Goal: Information Seeking & Learning: Check status

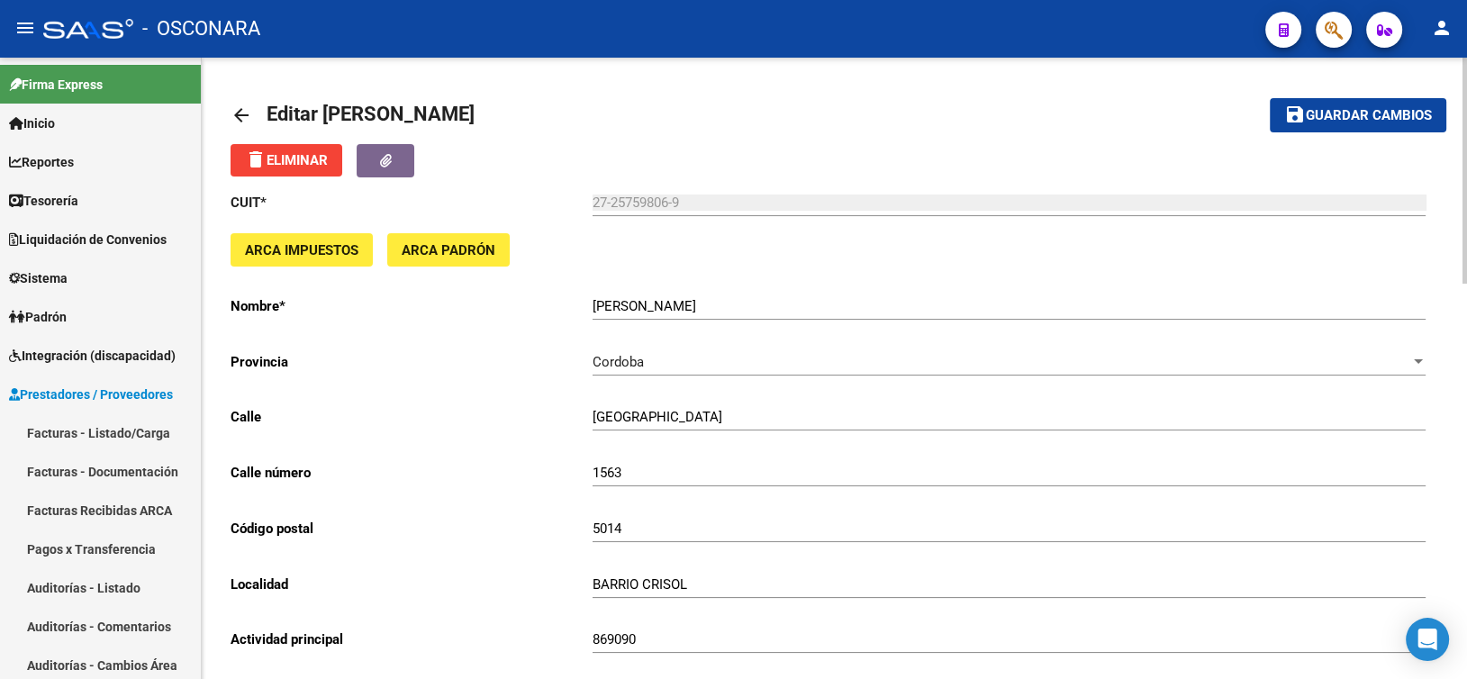
click at [637, 190] on div "27-25759806-9 Ingresar cuit" at bounding box center [1009, 196] width 833 height 39
click at [65, 311] on span "Padrón" at bounding box center [38, 317] width 58 height 20
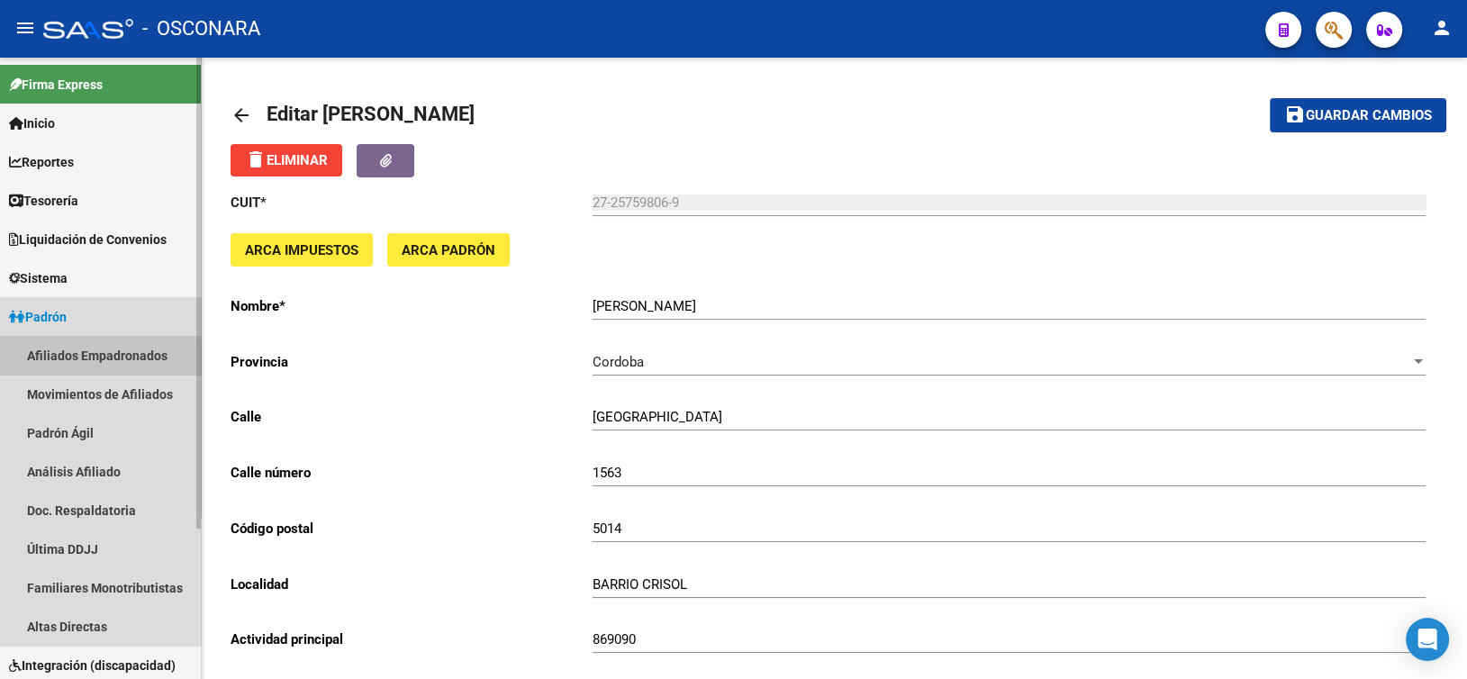
click at [83, 359] on link "Afiliados Empadronados" at bounding box center [100, 355] width 201 height 39
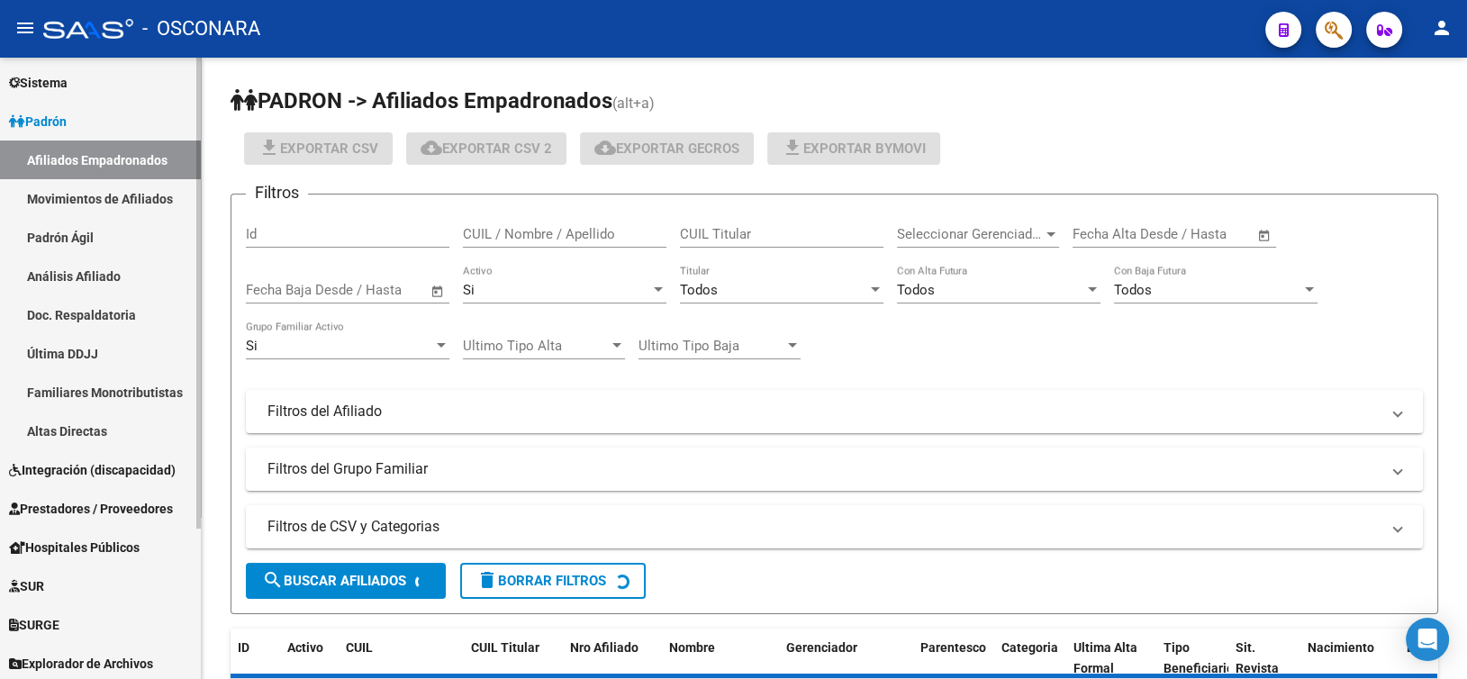
scroll to position [198, 0]
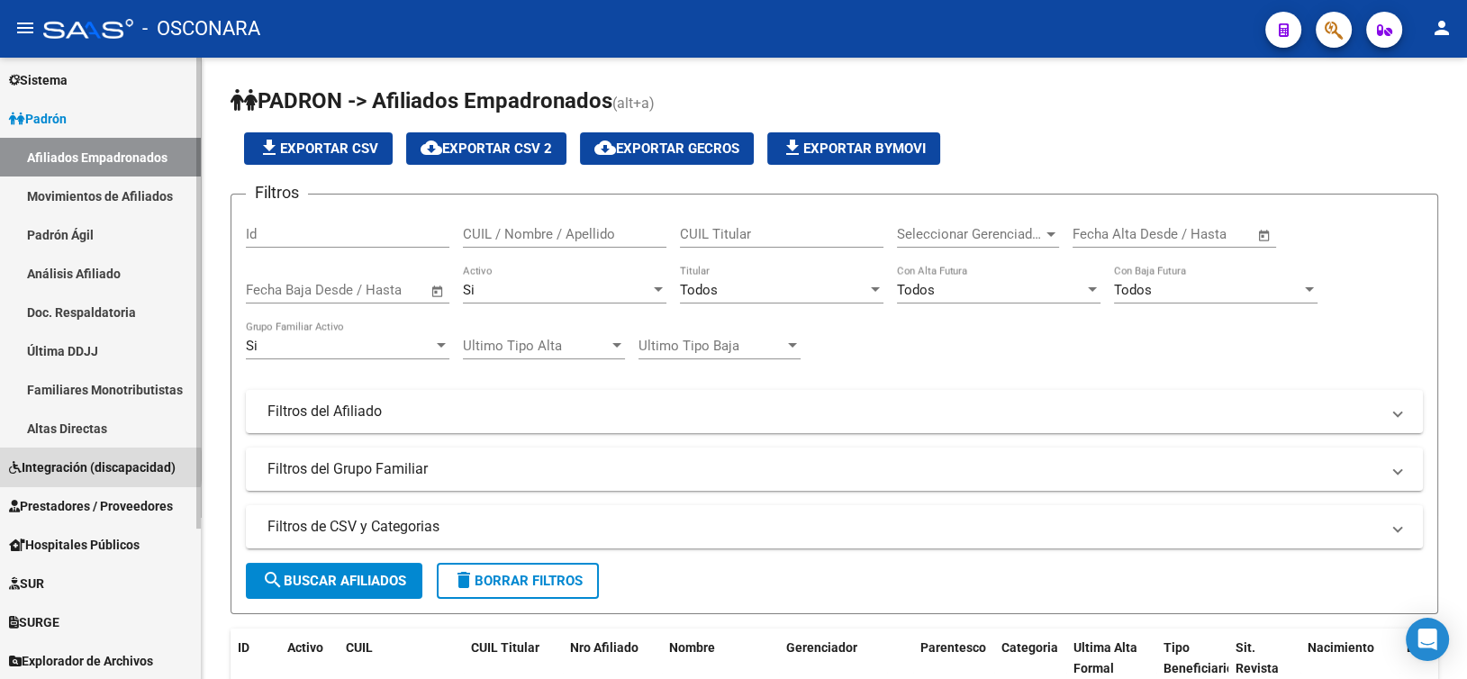
click at [86, 466] on span "Integración (discapacidad)" at bounding box center [92, 468] width 167 height 20
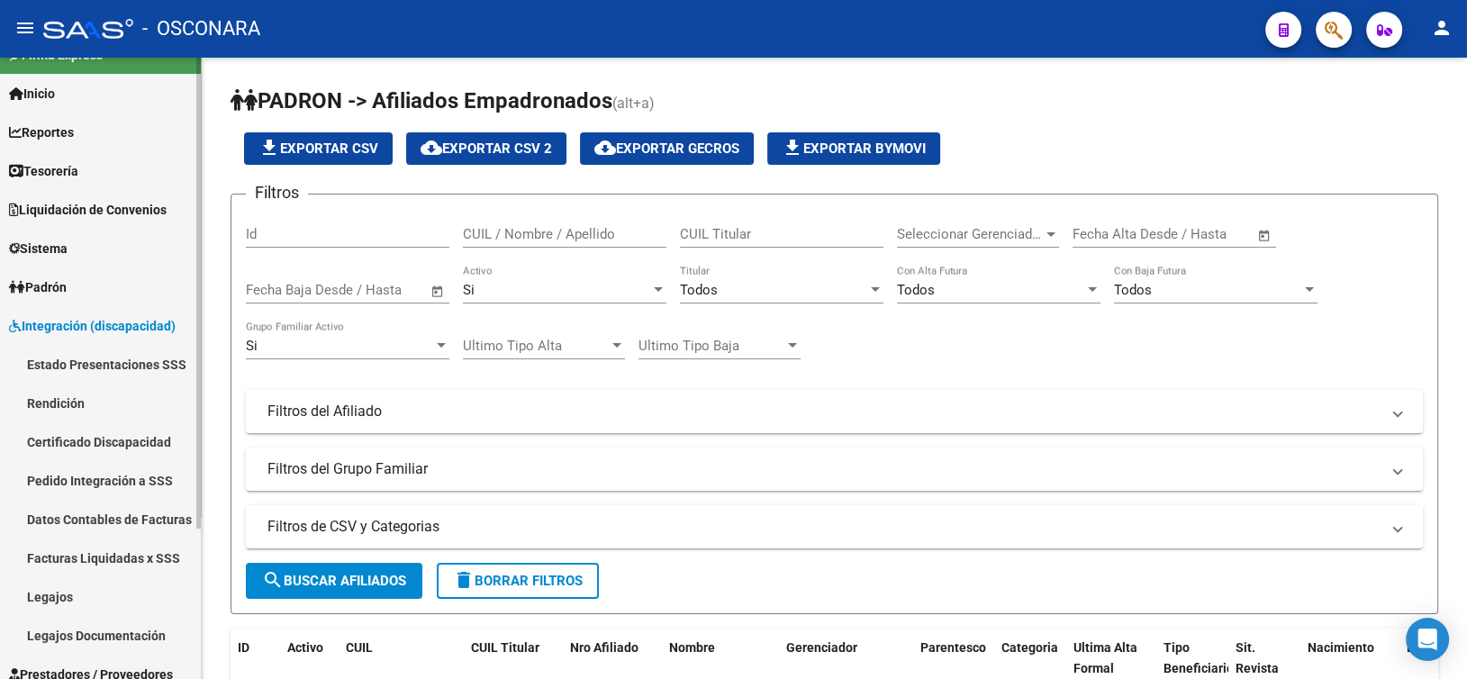
scroll to position [0, 0]
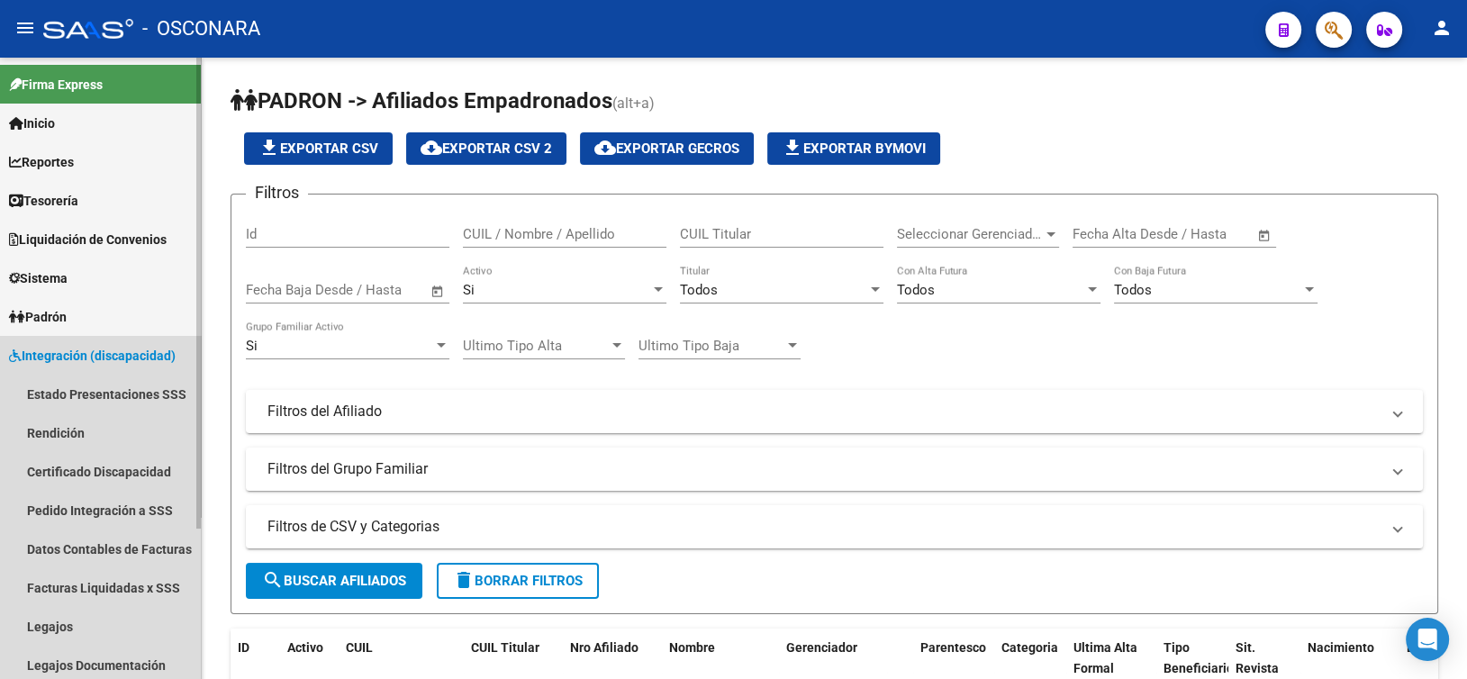
click at [68, 342] on link "Integración (discapacidad)" at bounding box center [100, 355] width 201 height 39
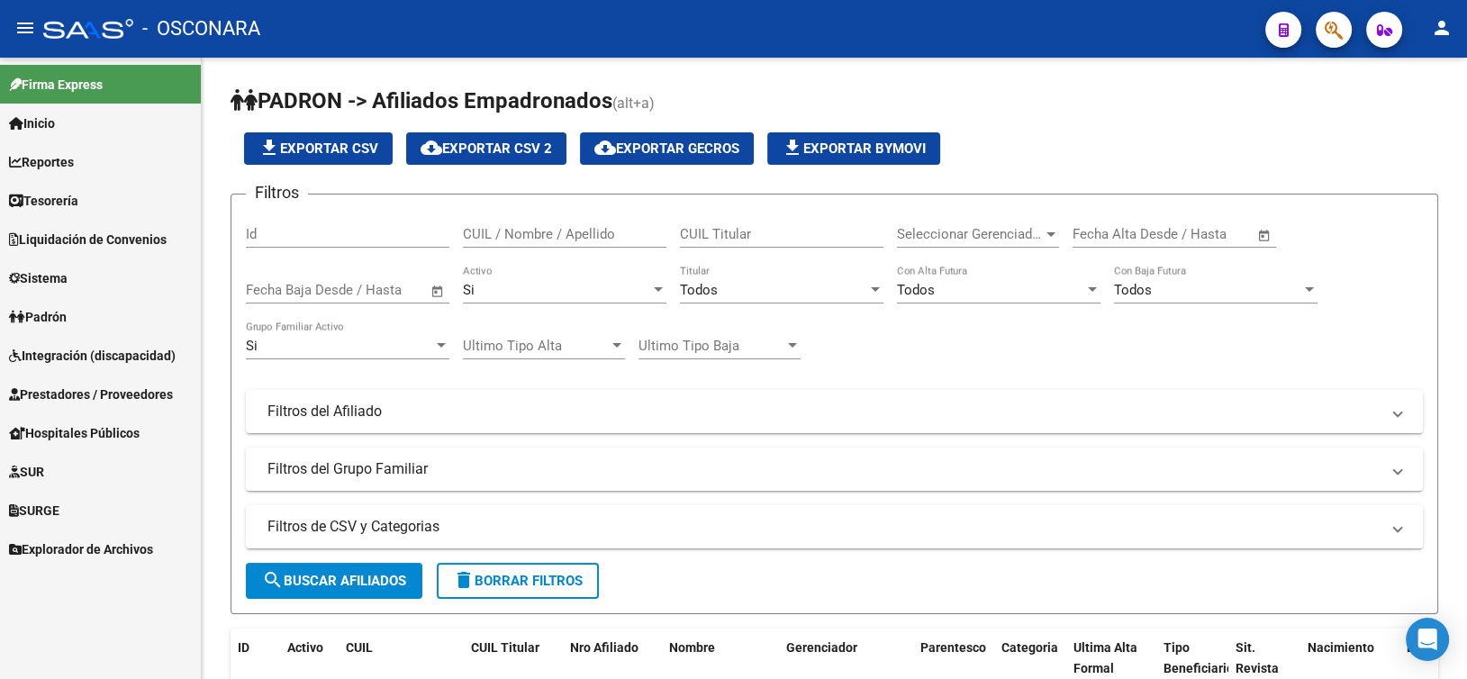
click at [88, 388] on span "Prestadores / Proveedores" at bounding box center [91, 395] width 164 height 20
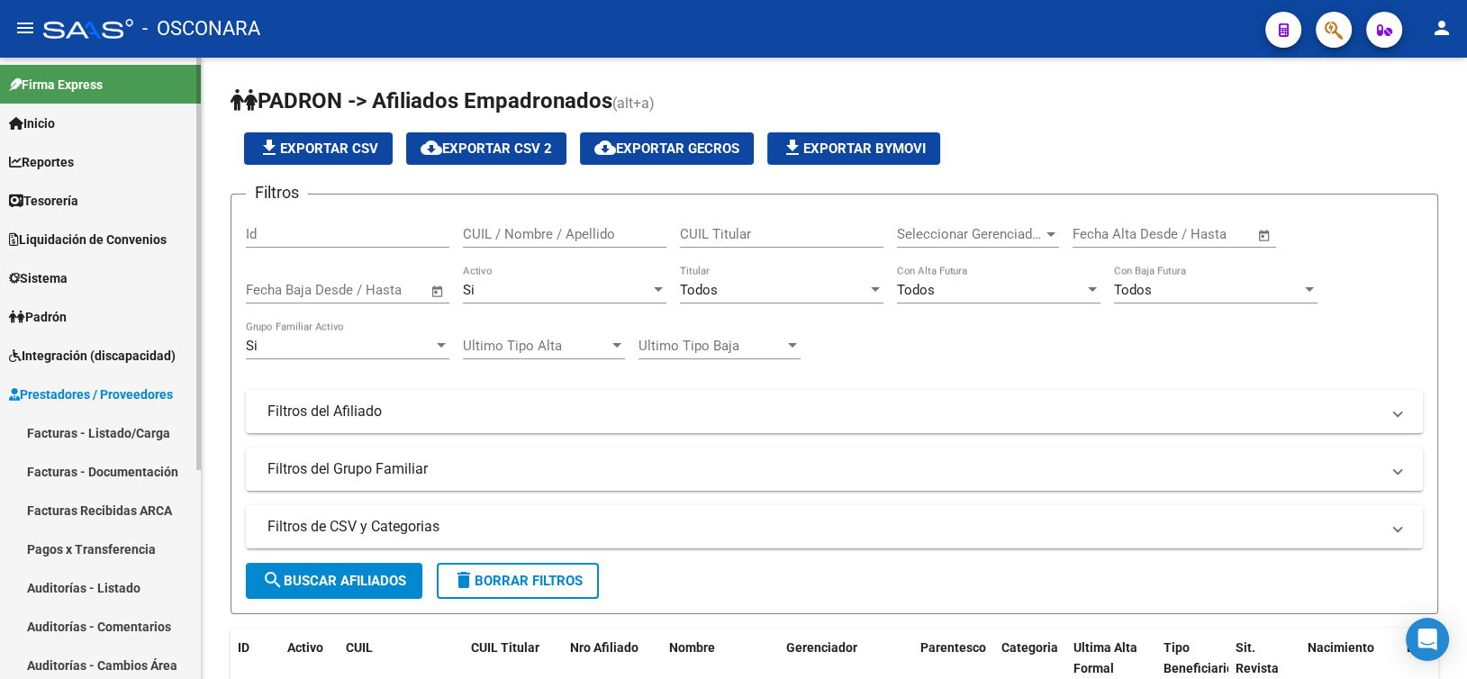
click at [119, 439] on link "Facturas - Listado/Carga" at bounding box center [100, 432] width 201 height 39
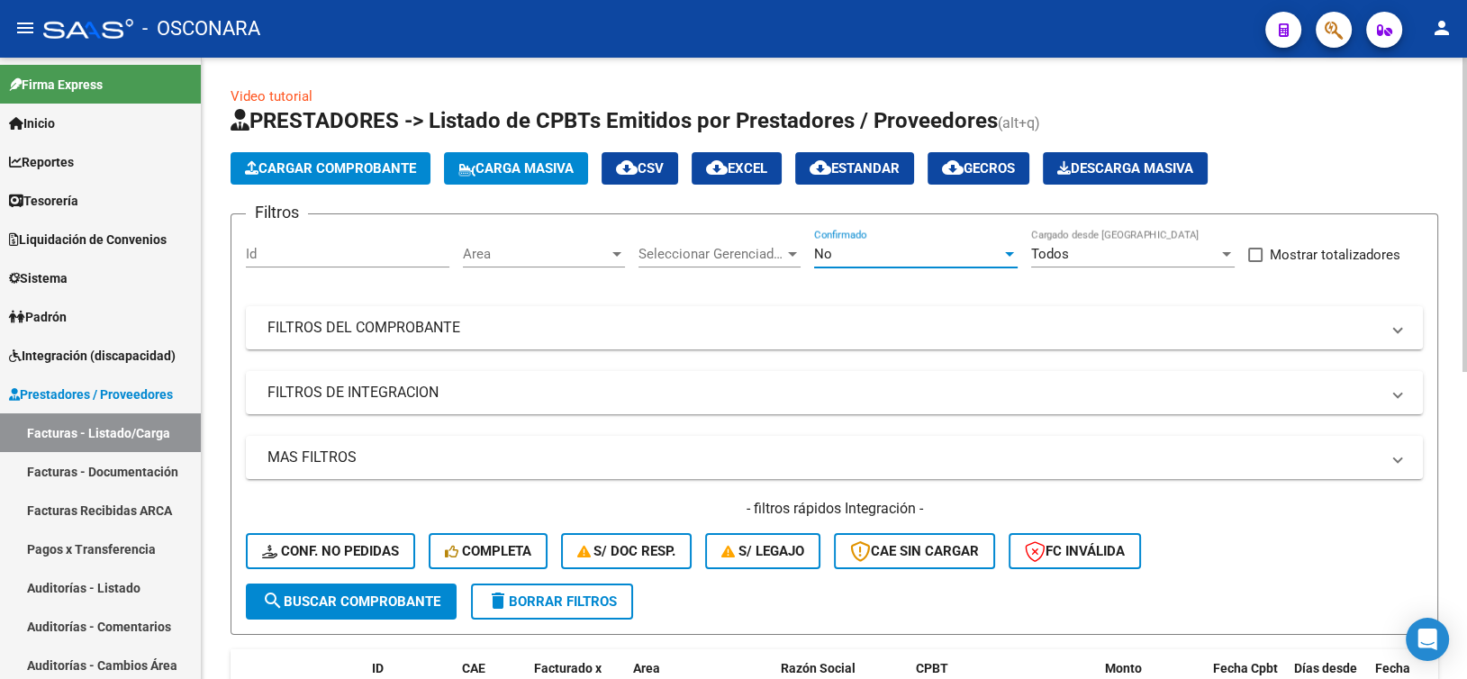
click at [820, 255] on span "No" at bounding box center [823, 254] width 18 height 16
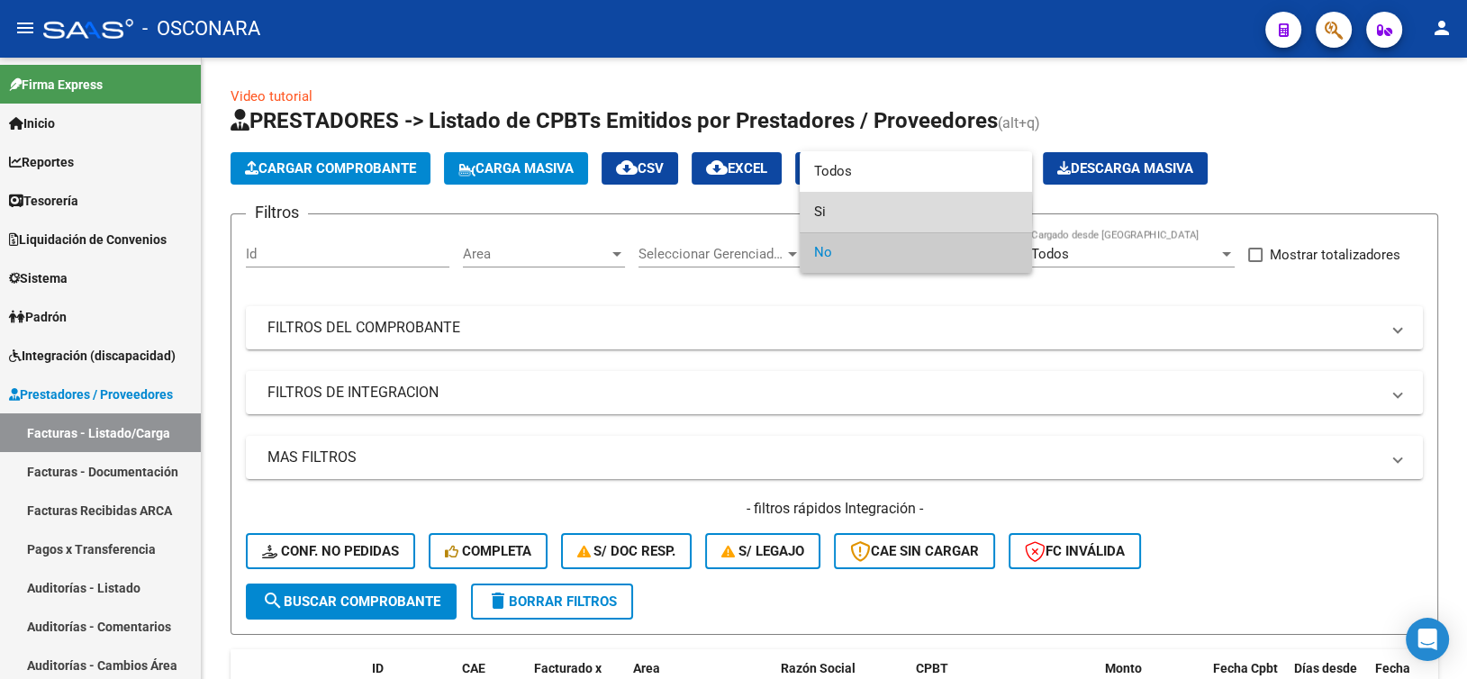
click at [821, 212] on span "Si" at bounding box center [916, 212] width 204 height 41
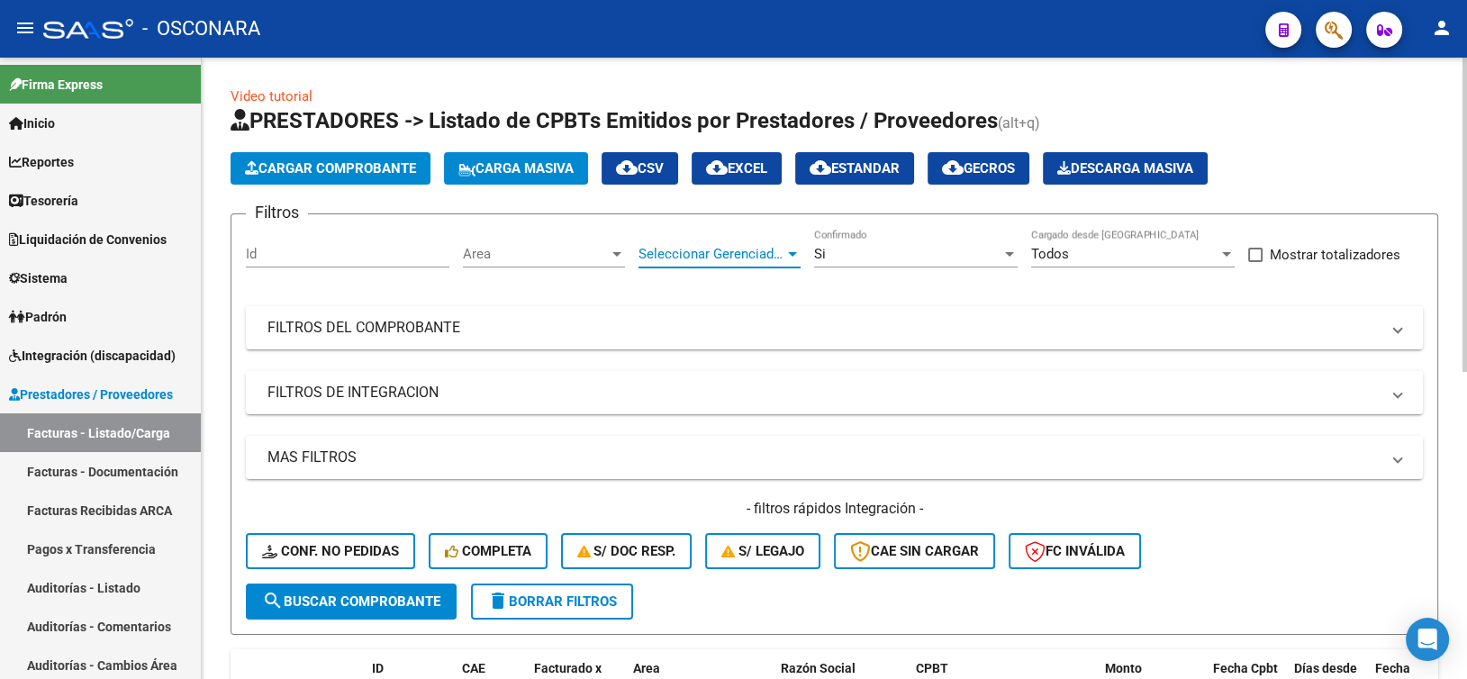
click at [766, 254] on span "Seleccionar Gerenciador" at bounding box center [712, 254] width 146 height 16
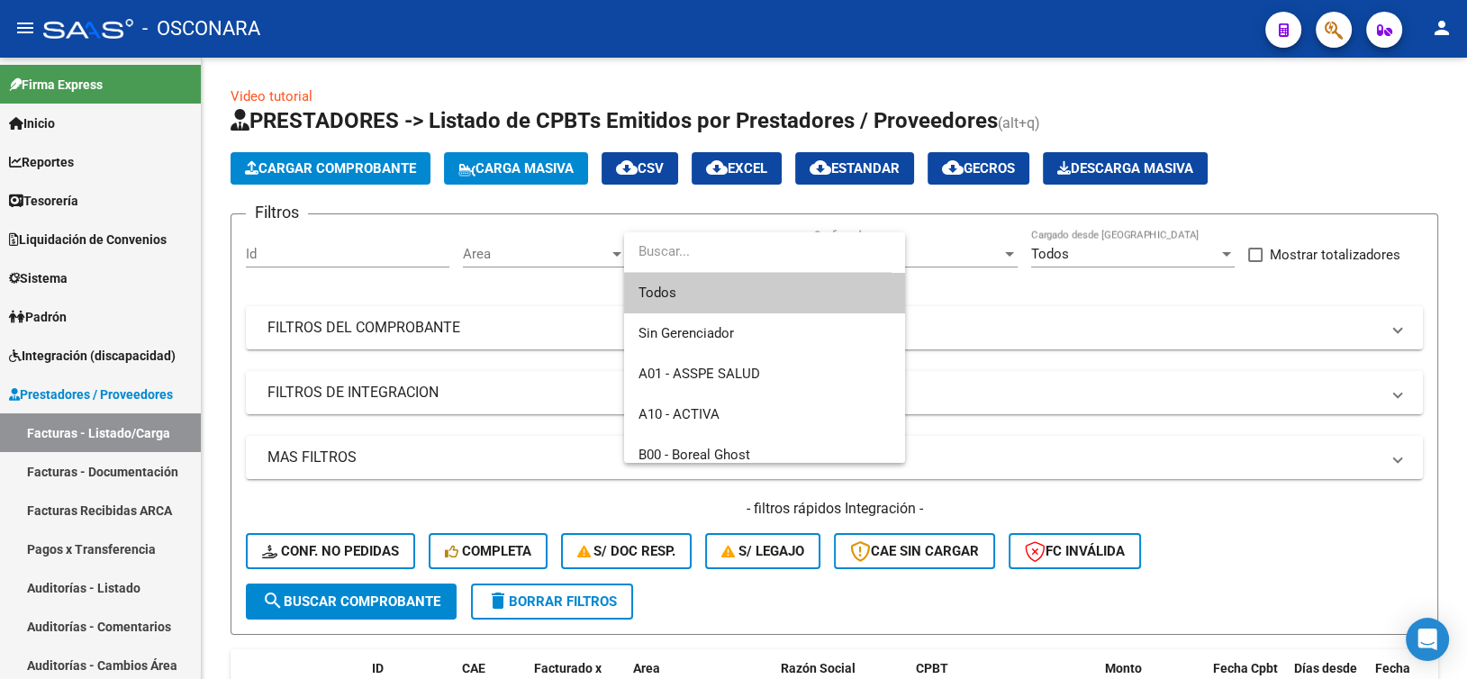
click at [563, 236] on div at bounding box center [733, 339] width 1467 height 679
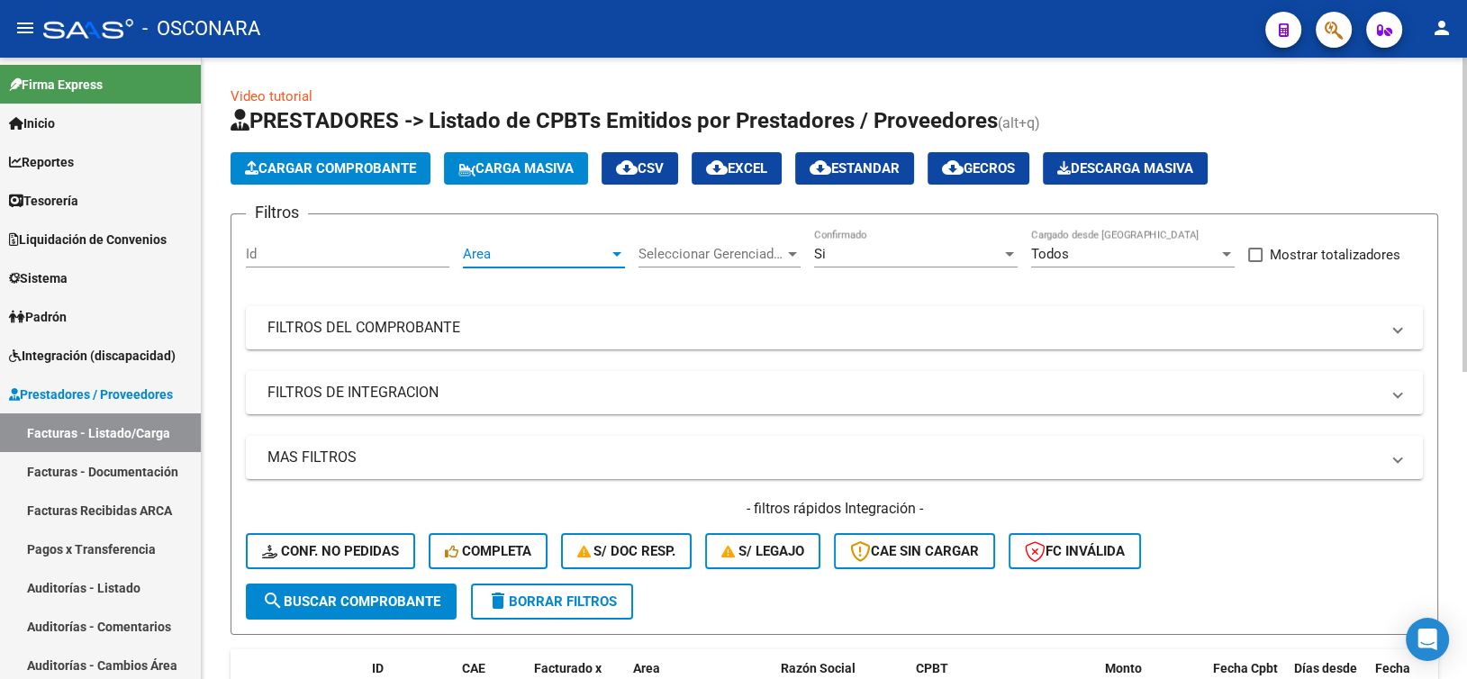
click at [565, 247] on span "Area" at bounding box center [536, 254] width 146 height 16
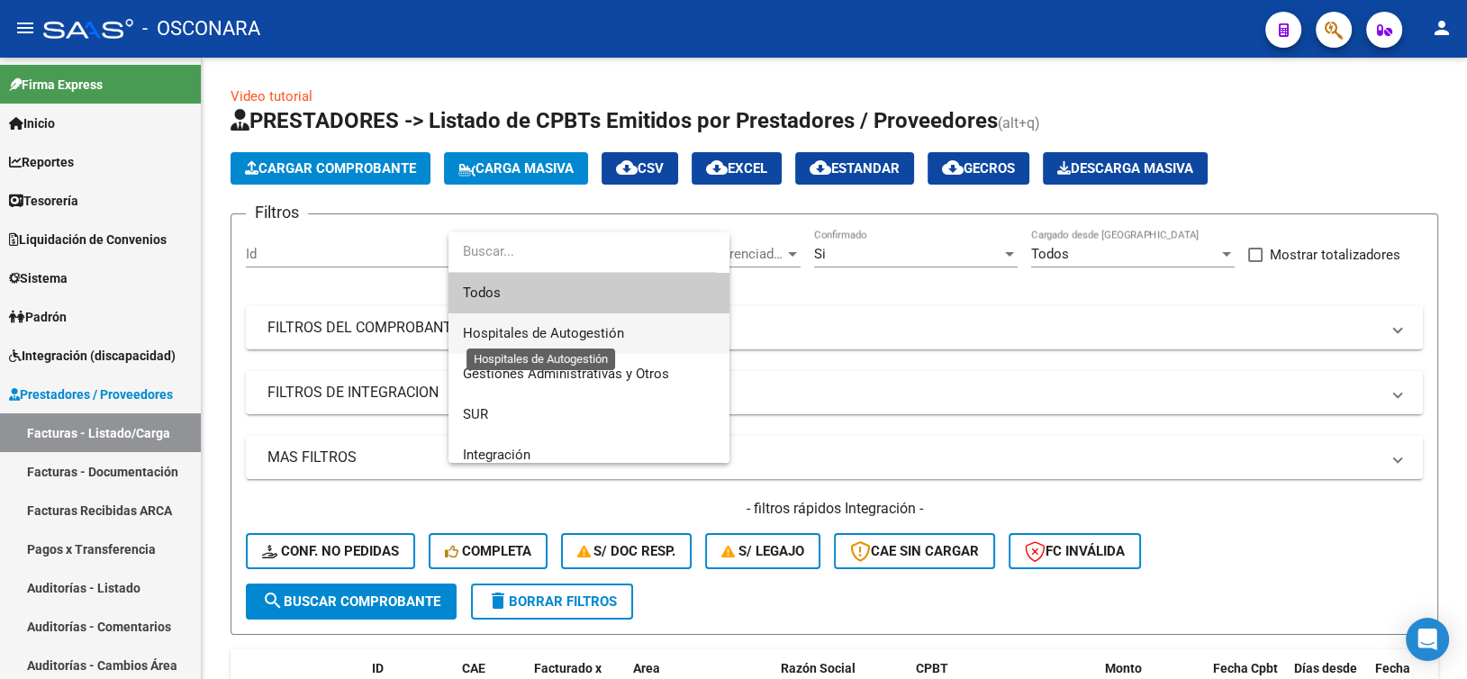
click at [555, 334] on span "Hospitales de Autogestión" at bounding box center [543, 333] width 161 height 16
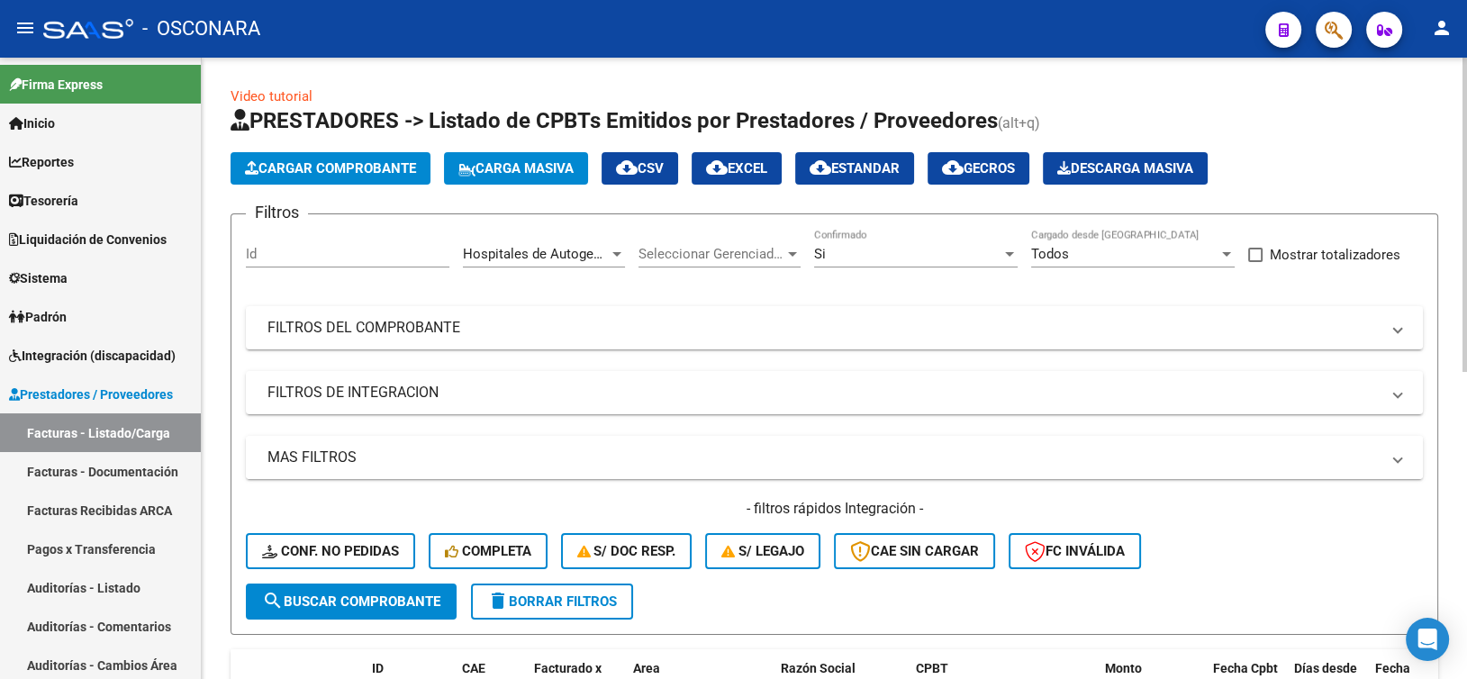
click at [652, 451] on mat-panel-title "MAS FILTROS" at bounding box center [824, 458] width 1112 height 20
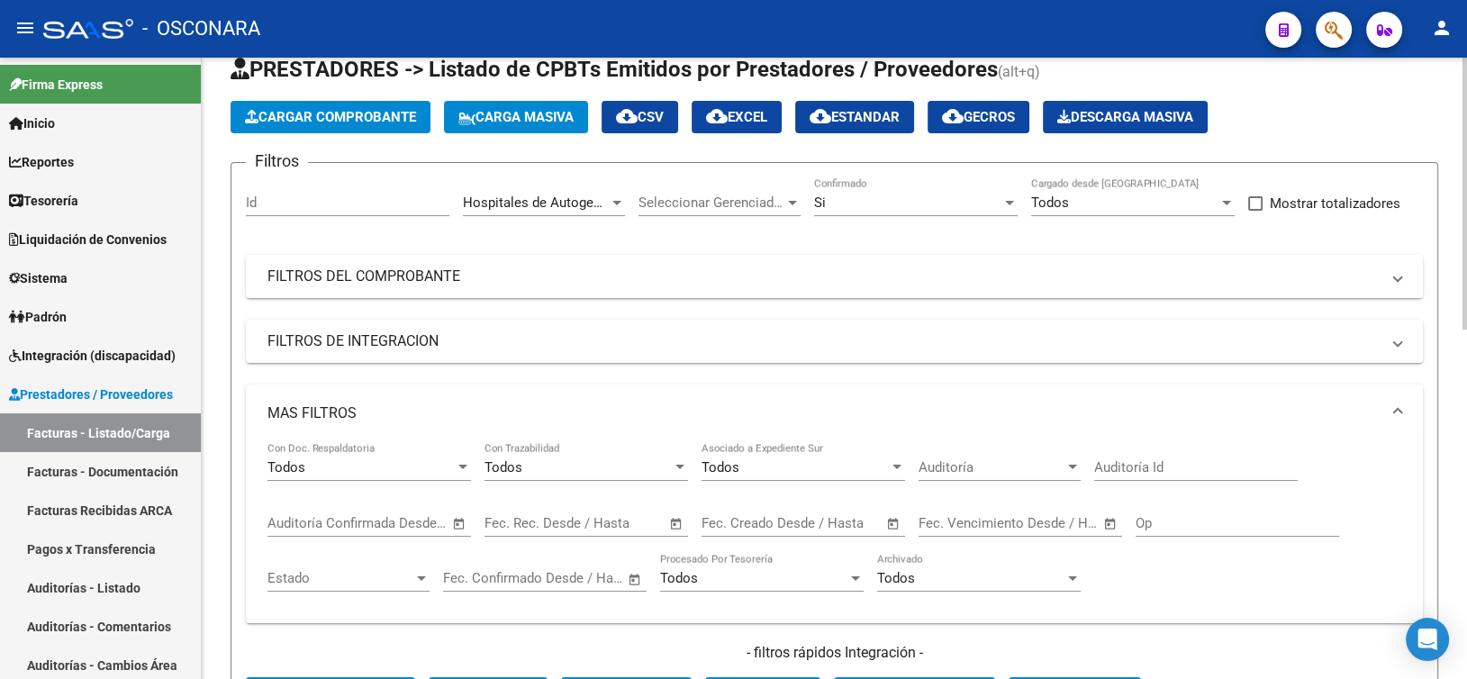
scroll to position [90, 0]
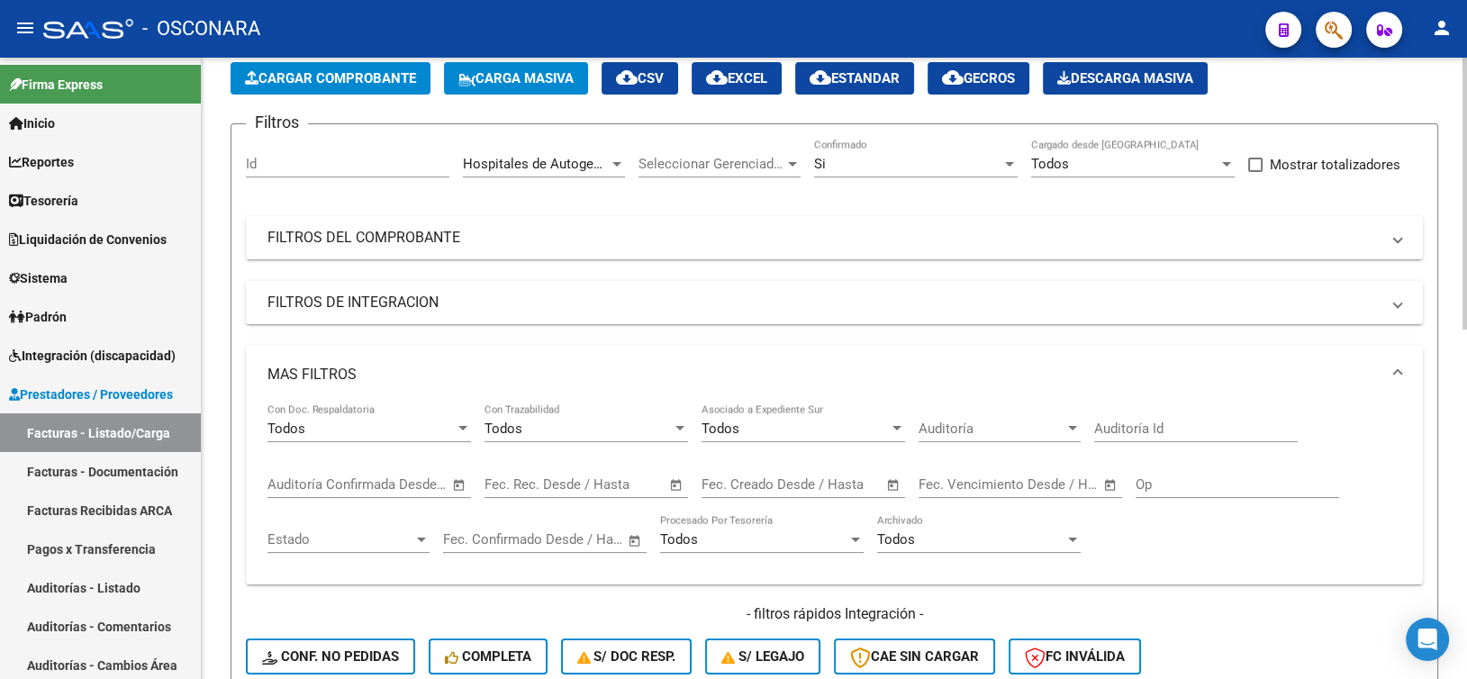
click at [1040, 433] on span "Auditoría" at bounding box center [992, 429] width 146 height 16
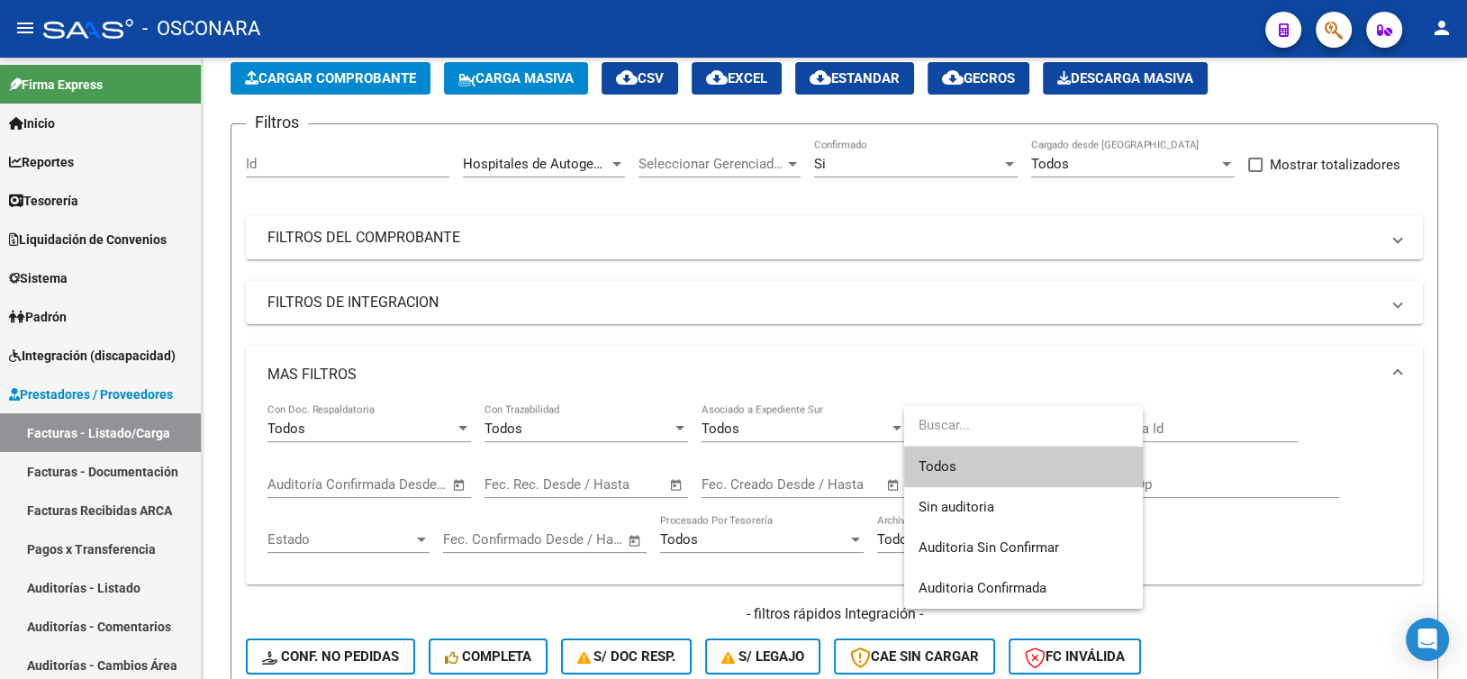
click at [1060, 356] on div at bounding box center [733, 339] width 1467 height 679
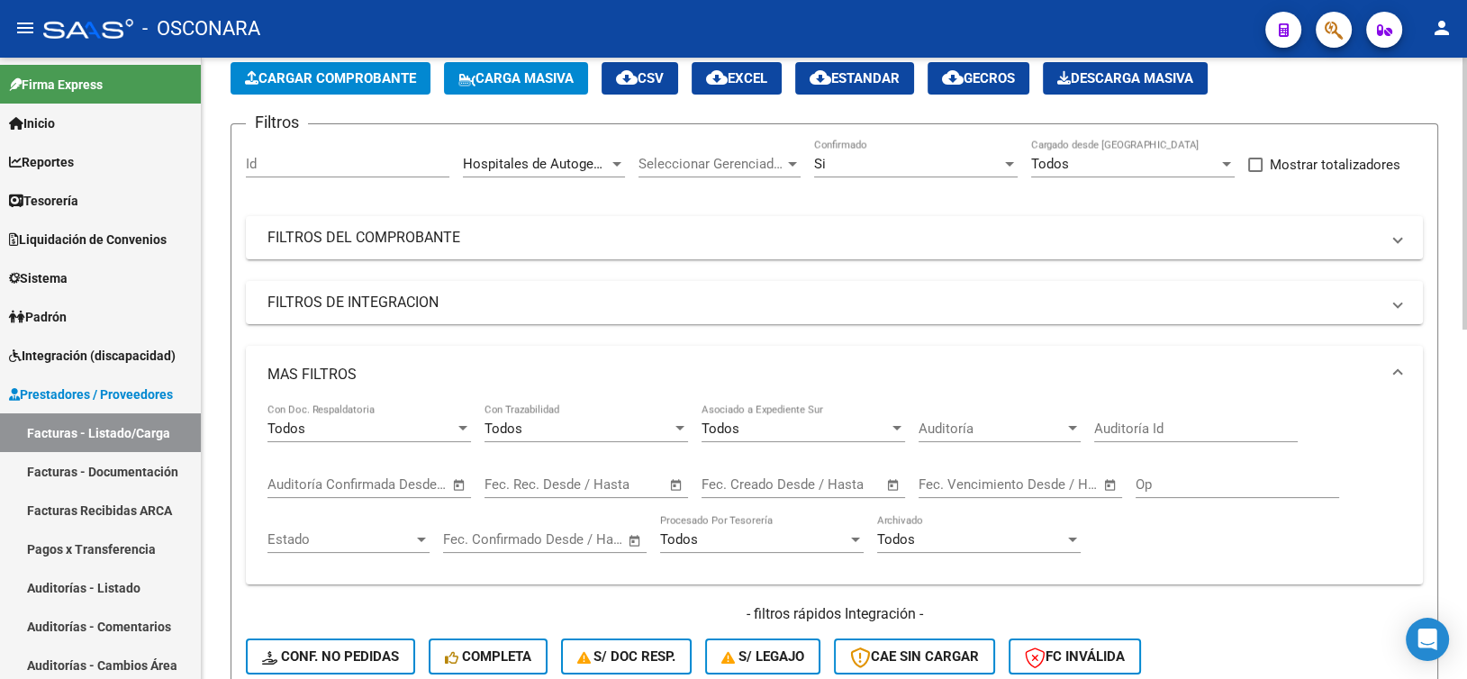
click at [450, 481] on span "Open calendar" at bounding box center [459, 485] width 43 height 43
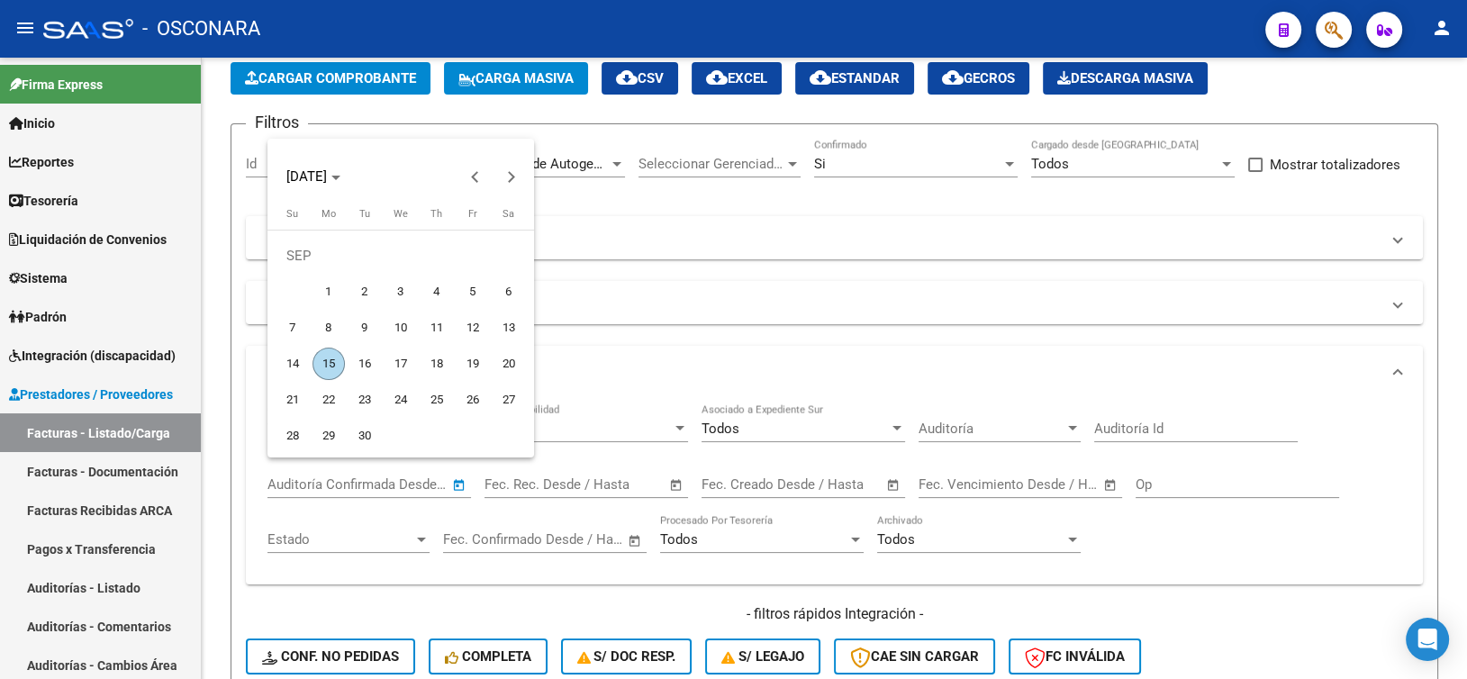
click at [466, 321] on span "12" at bounding box center [473, 328] width 32 height 32
type input "[DATE]"
click at [550, 478] on div at bounding box center [733, 339] width 1467 height 679
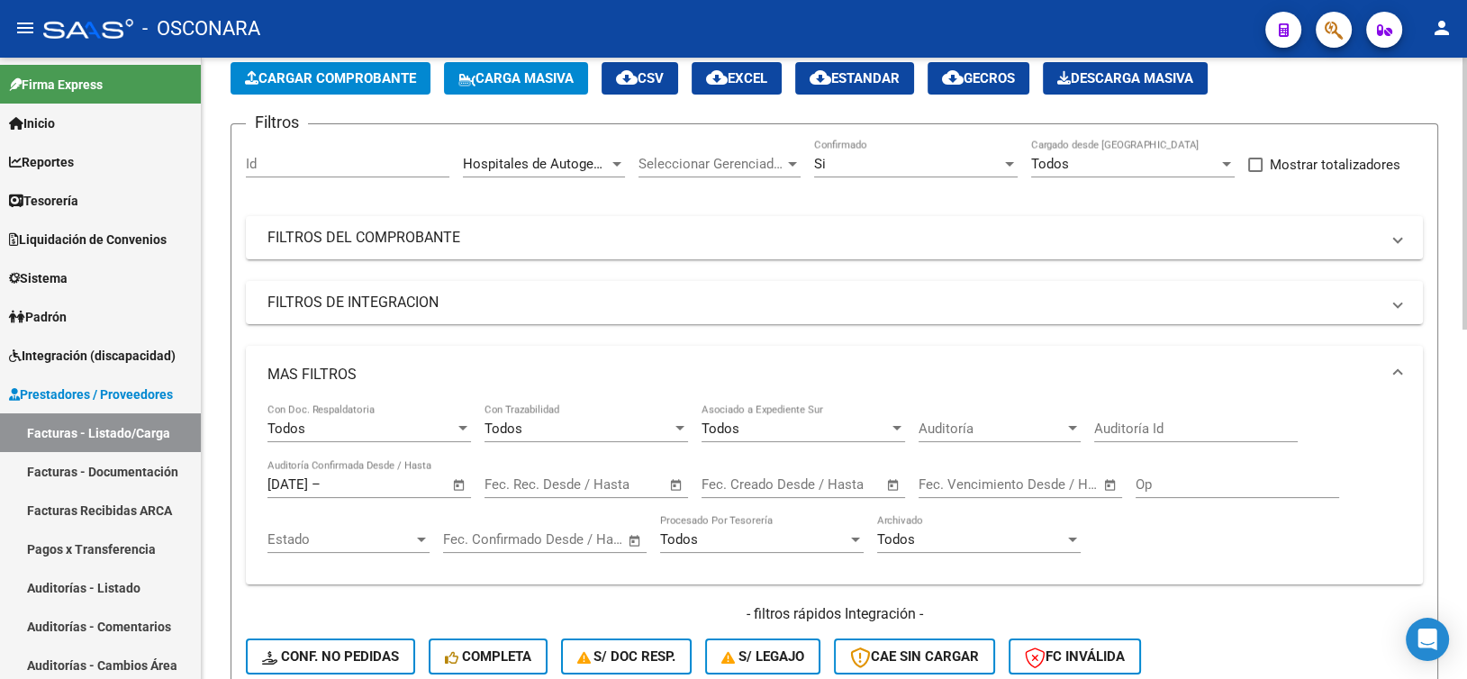
click at [667, 486] on span "Open calendar" at bounding box center [676, 485] width 43 height 43
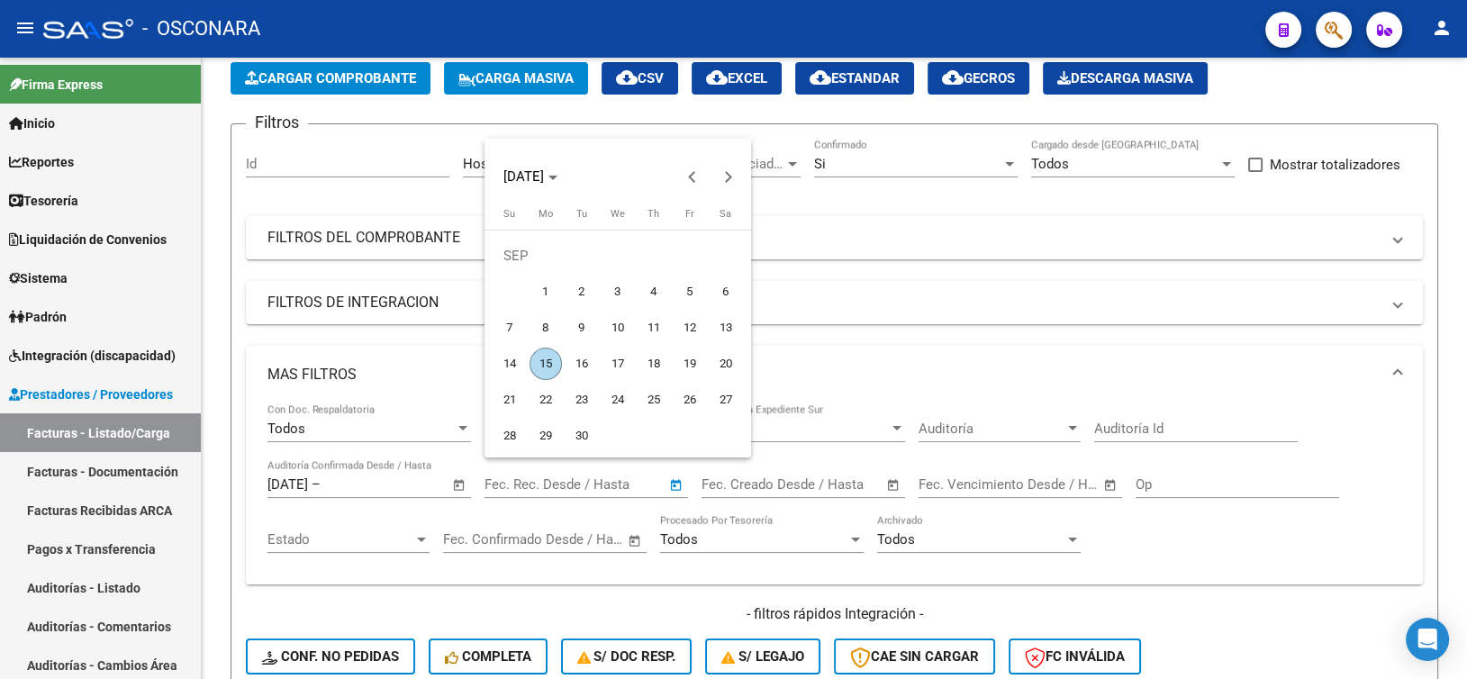
click at [545, 364] on span "15" at bounding box center [546, 364] width 32 height 32
type input "[DATE]"
click at [607, 568] on div at bounding box center [733, 339] width 1467 height 679
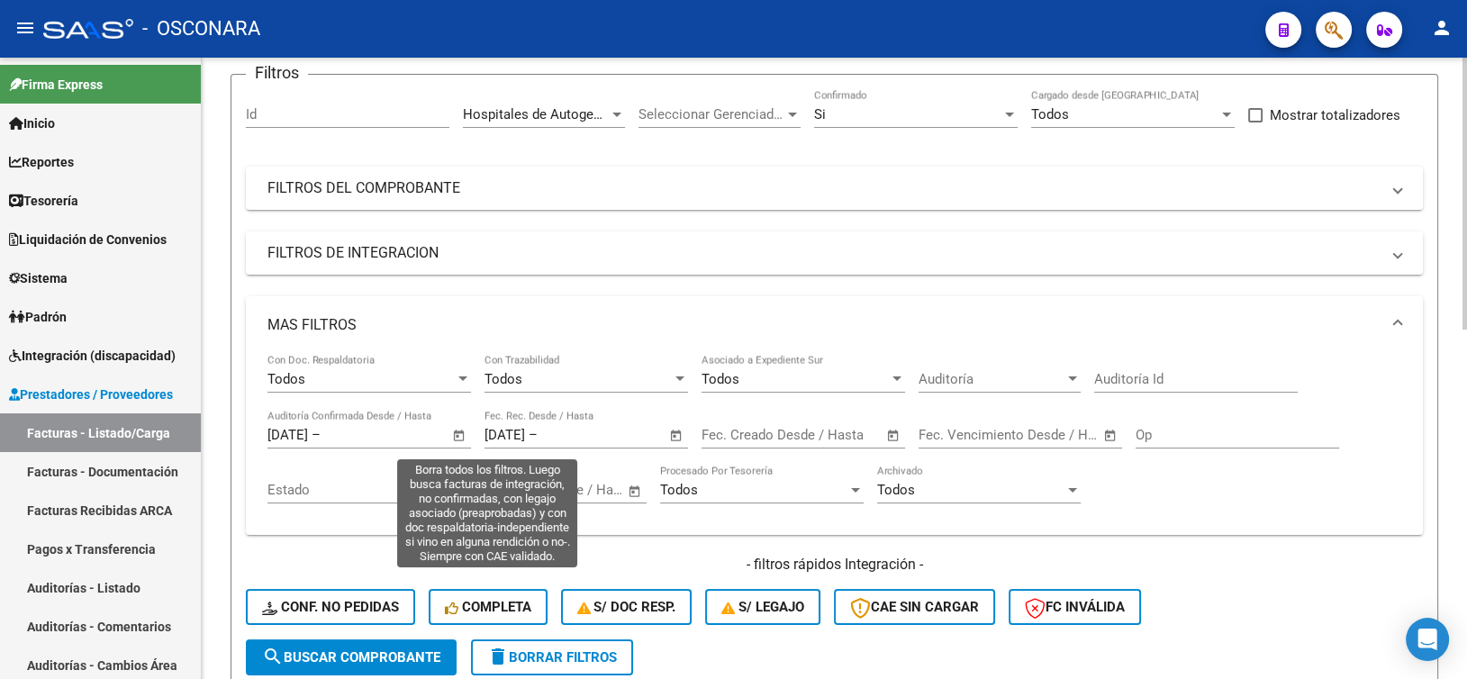
scroll to position [180, 0]
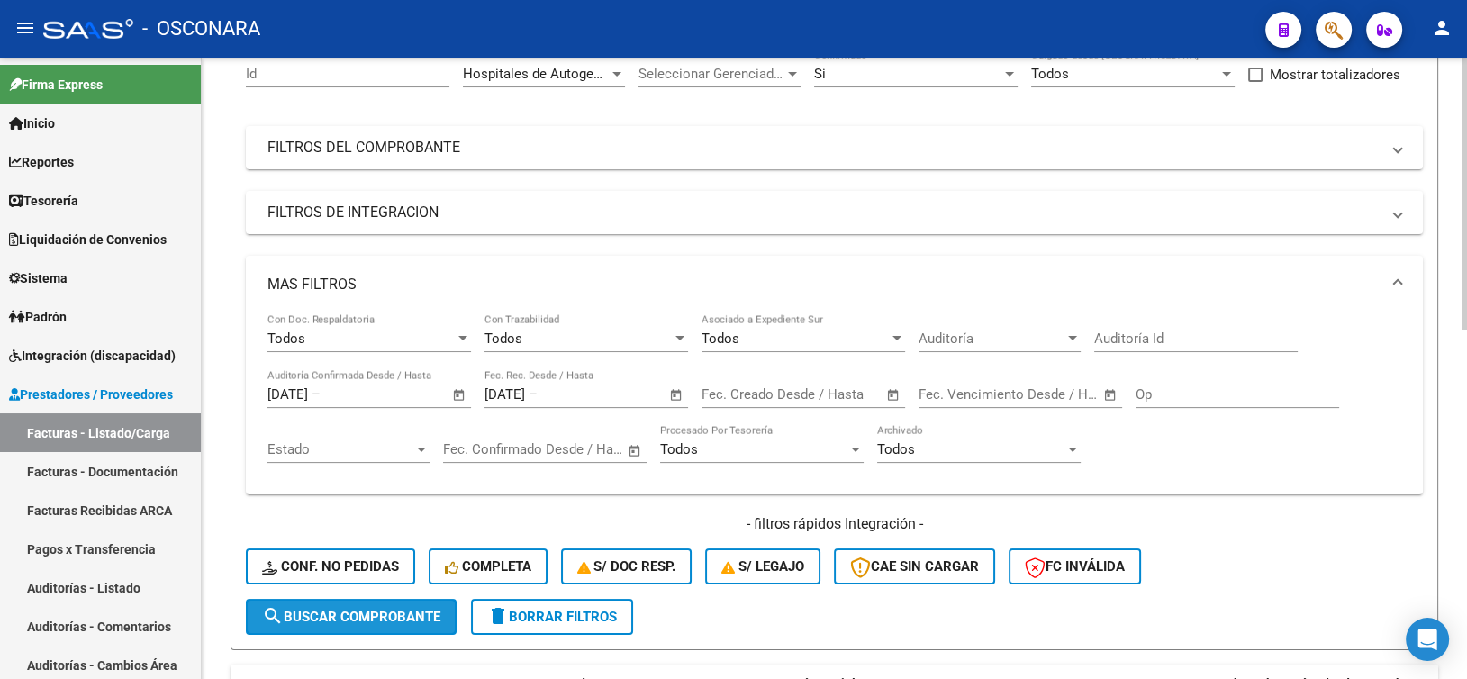
click at [329, 602] on button "search Buscar Comprobante" at bounding box center [351, 617] width 211 height 36
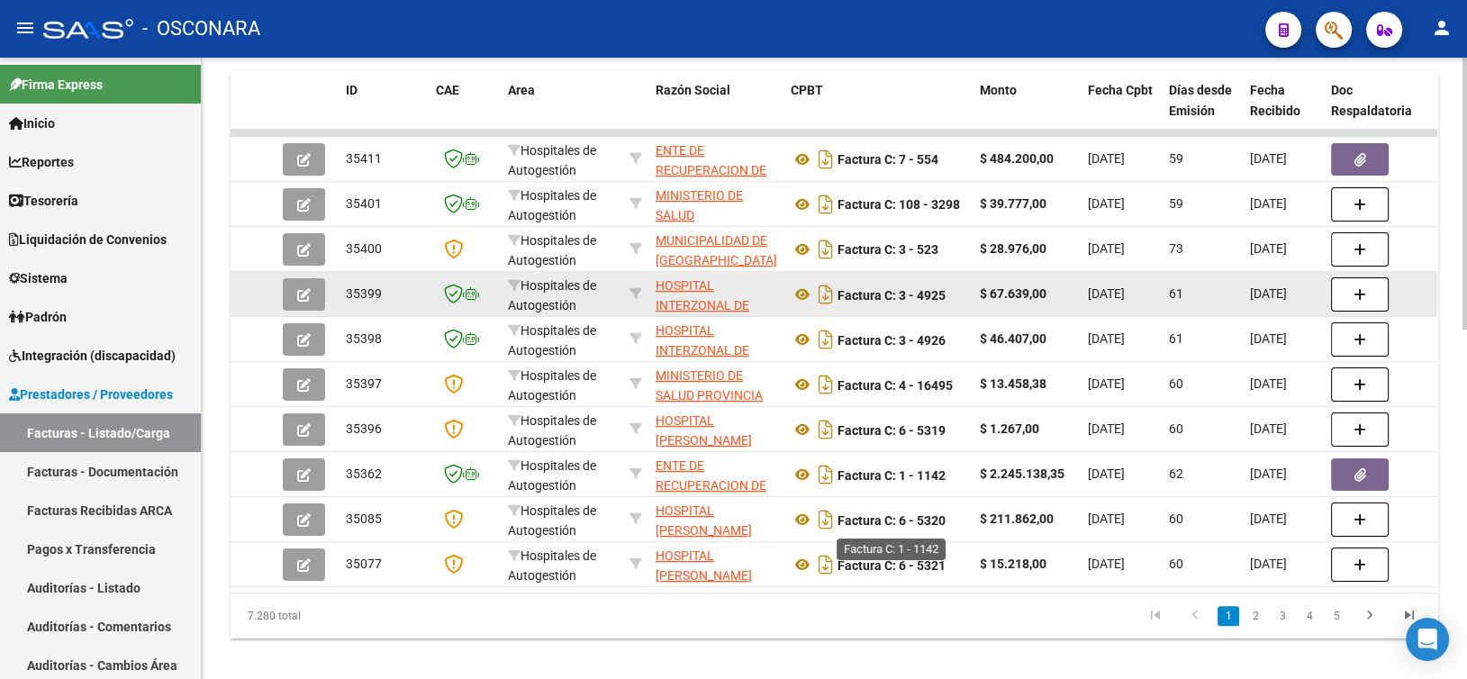
scroll to position [800, 0]
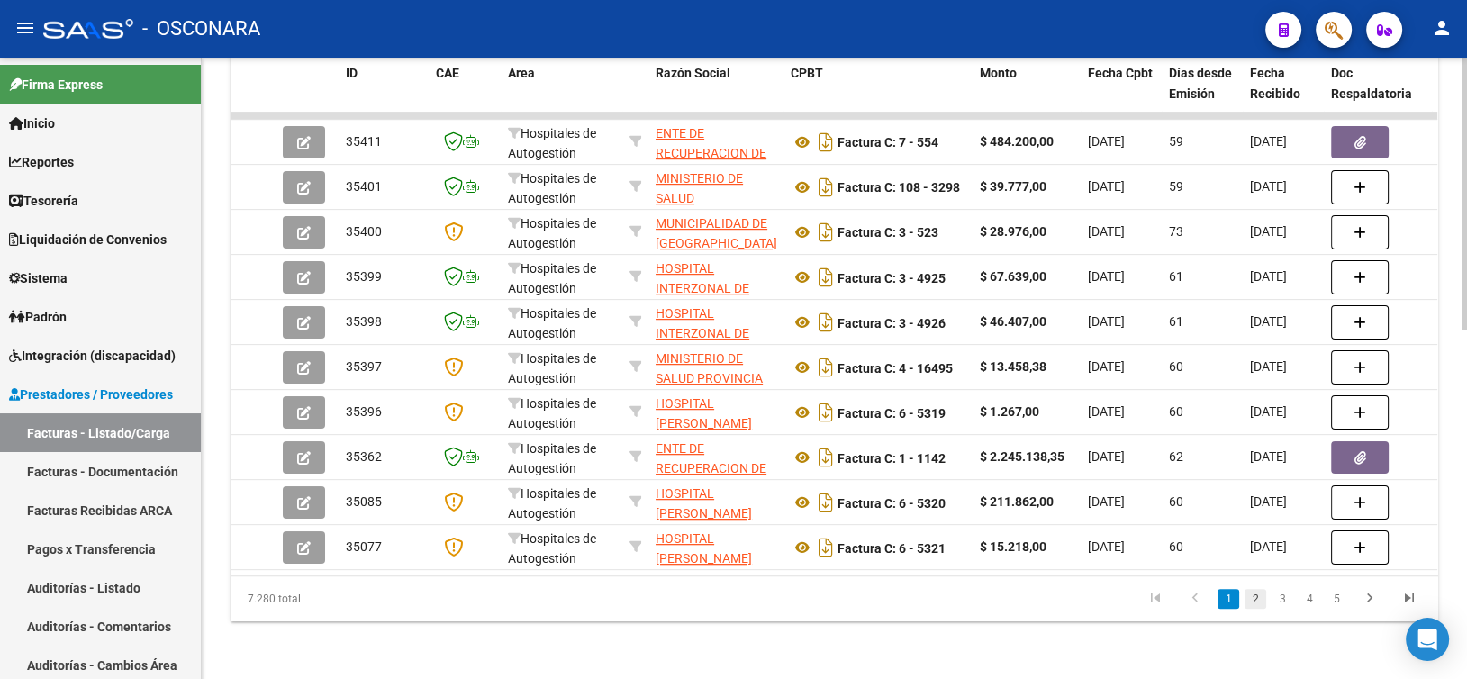
click at [1256, 597] on link "2" at bounding box center [1256, 599] width 22 height 20
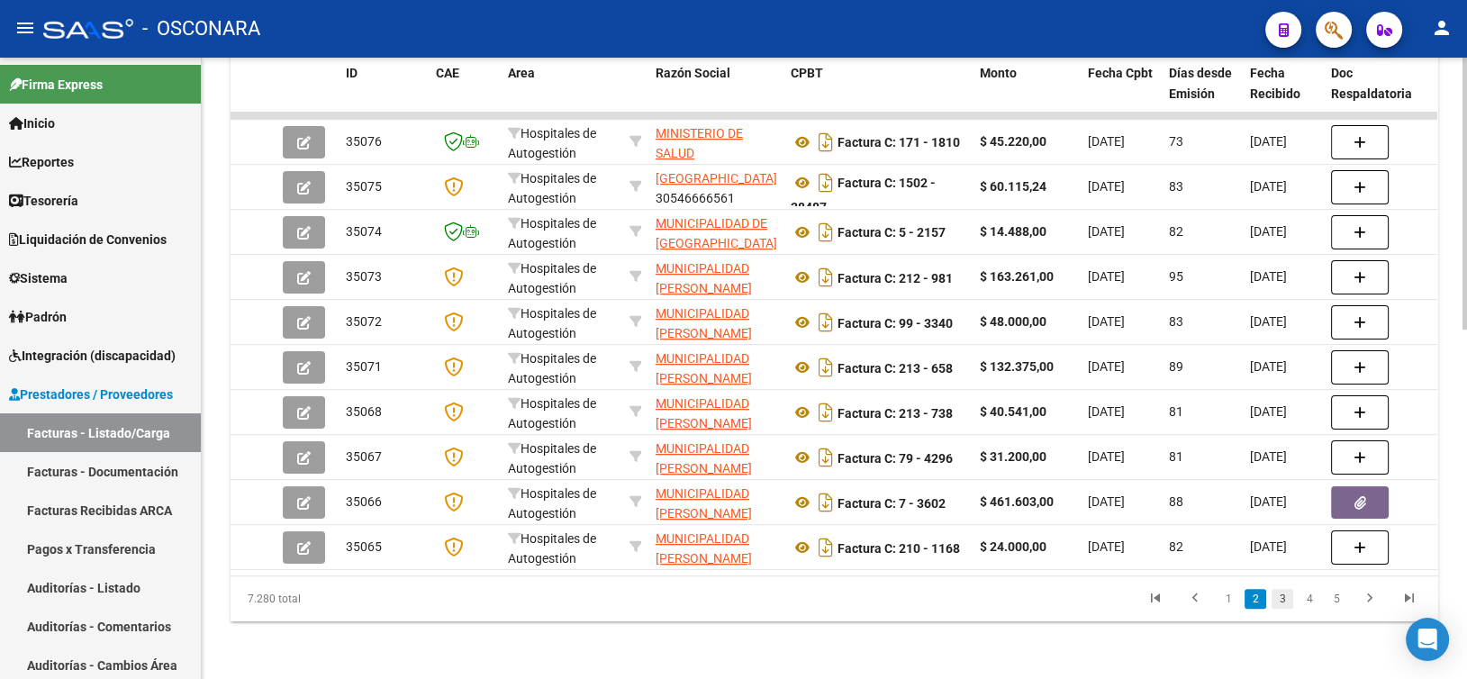
click at [1282, 596] on link "3" at bounding box center [1283, 599] width 22 height 20
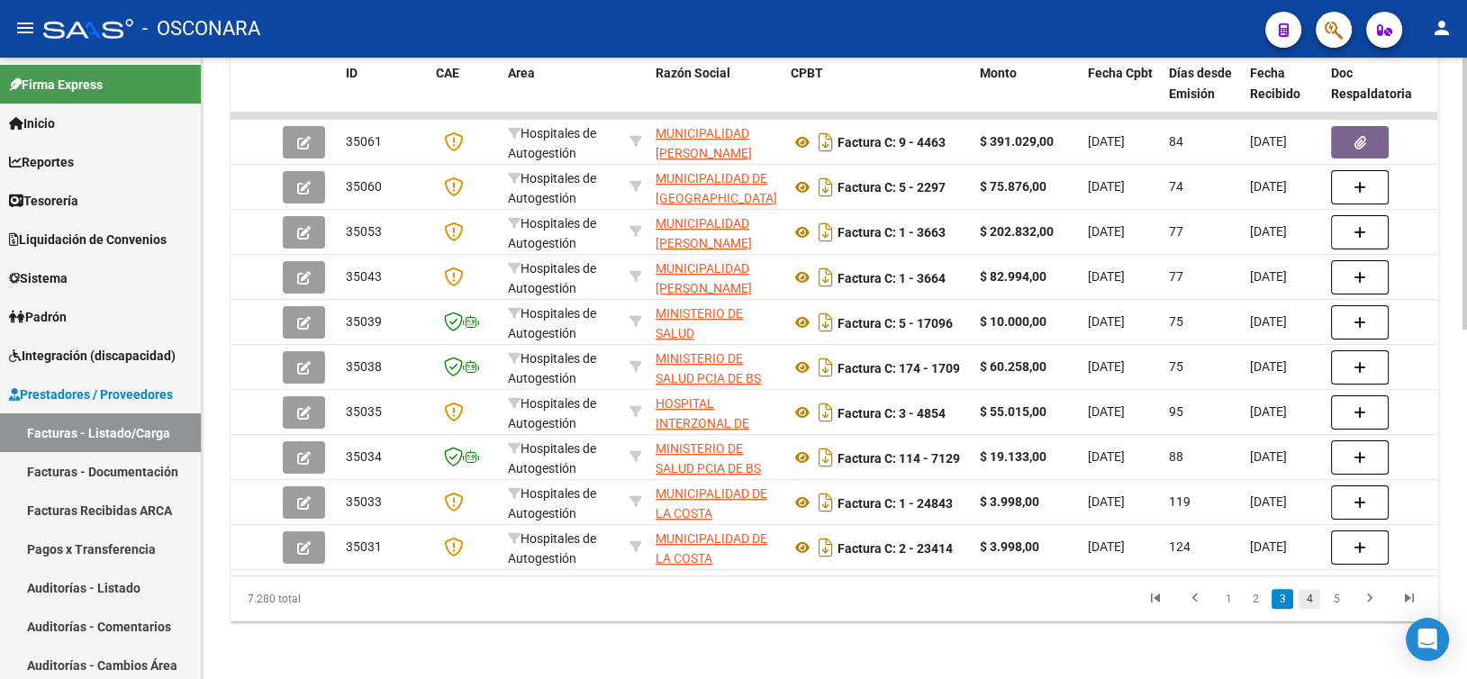
click at [1310, 604] on link "4" at bounding box center [1310, 599] width 22 height 20
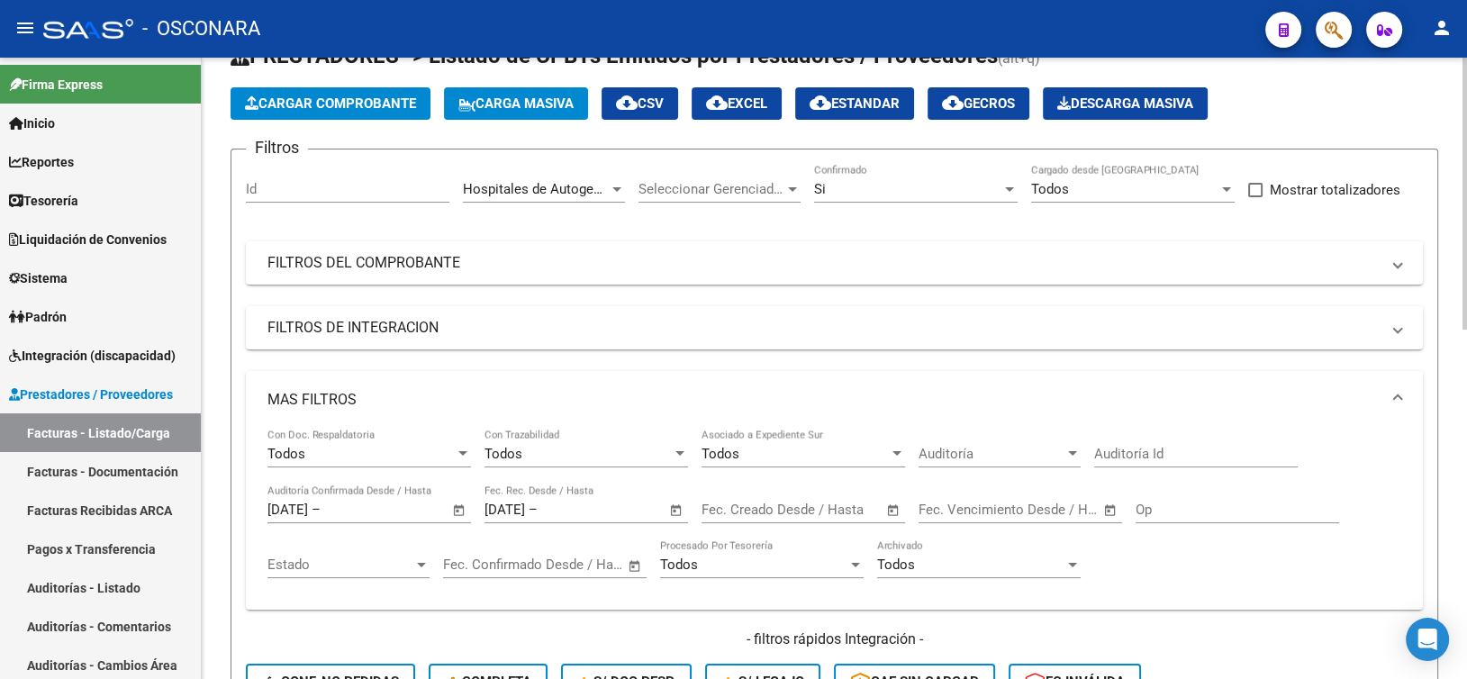
scroll to position [0, 0]
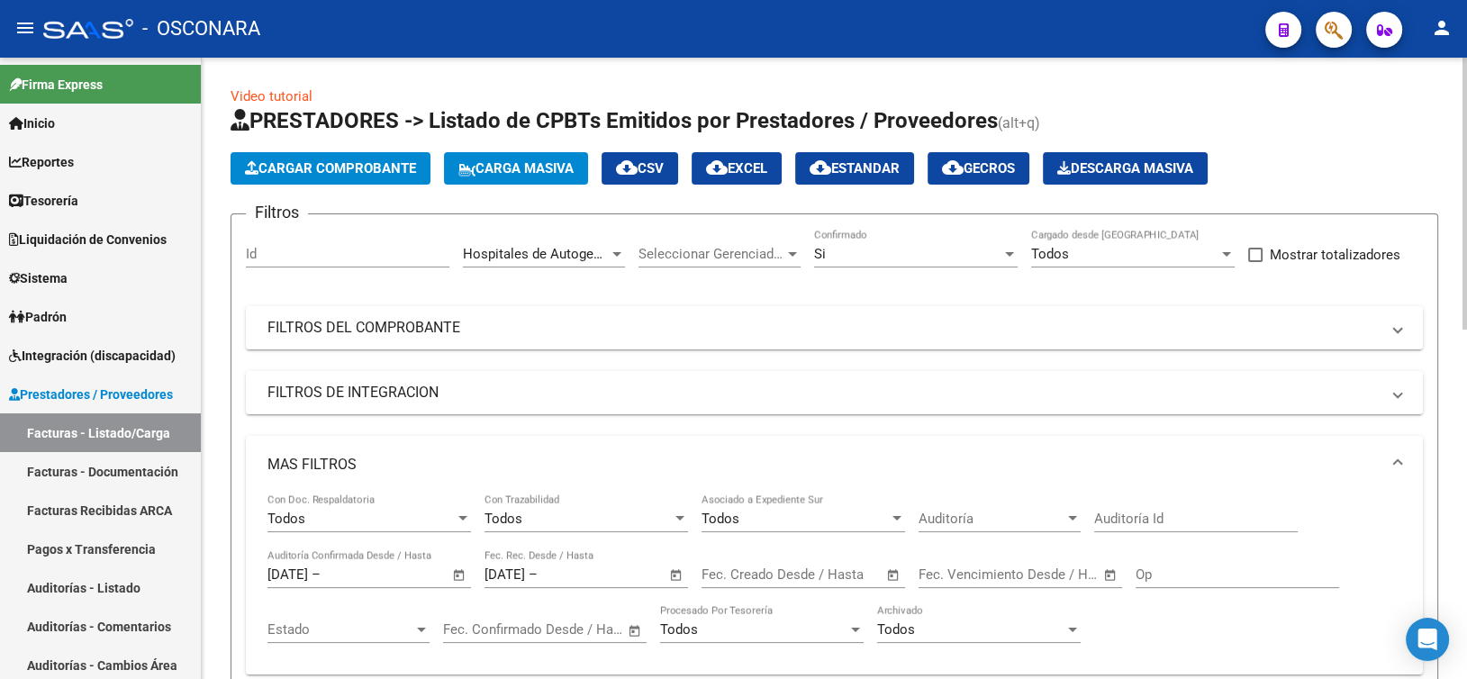
click at [868, 186] on app-list-header "PRESTADORES -> Listado de CPBTs Emitidos por Prestadores / Proveedores (alt+q) …" at bounding box center [835, 468] width 1208 height 724
click at [867, 180] on button "cloud_download Estandar" at bounding box center [854, 168] width 119 height 32
